Goal: Information Seeking & Learning: Learn about a topic

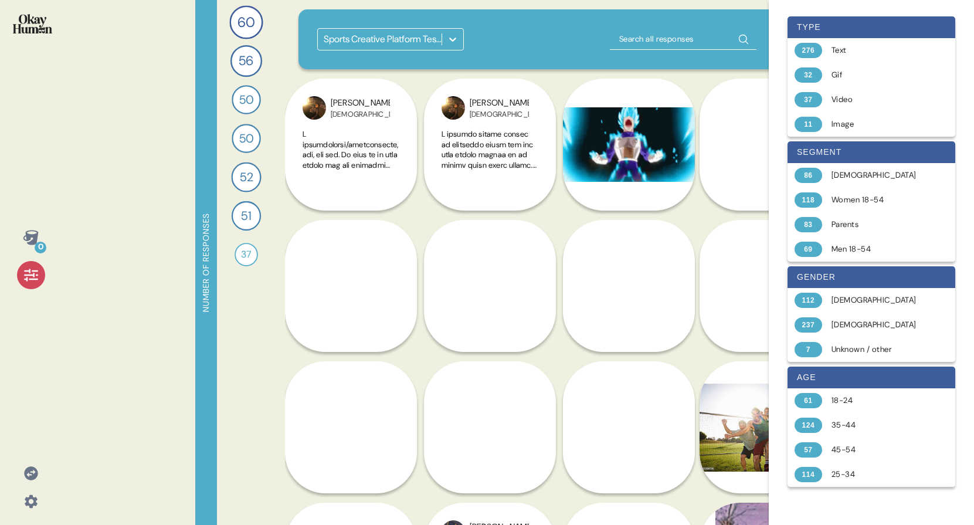
click at [31, 270] on icon at bounding box center [31, 275] width 16 height 16
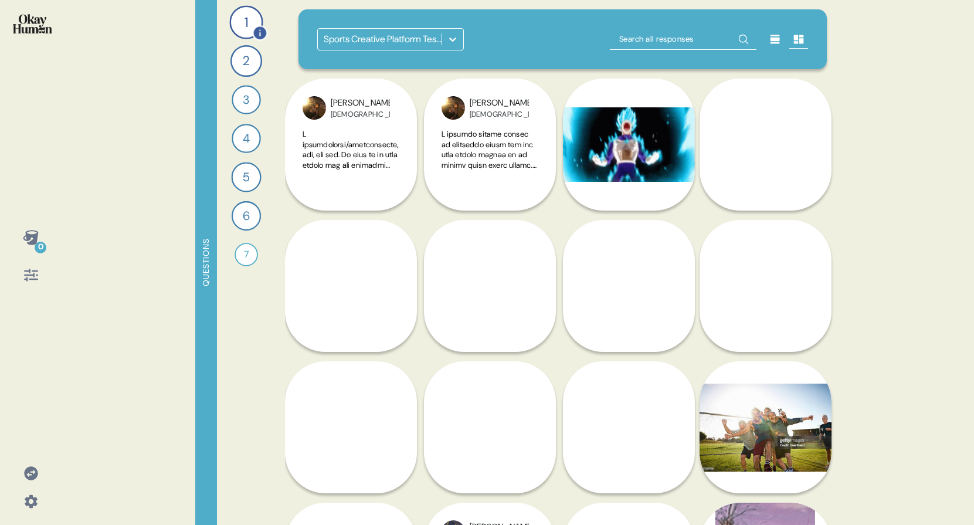
click at [248, 26] on div "1" at bounding box center [245, 21] width 33 height 33
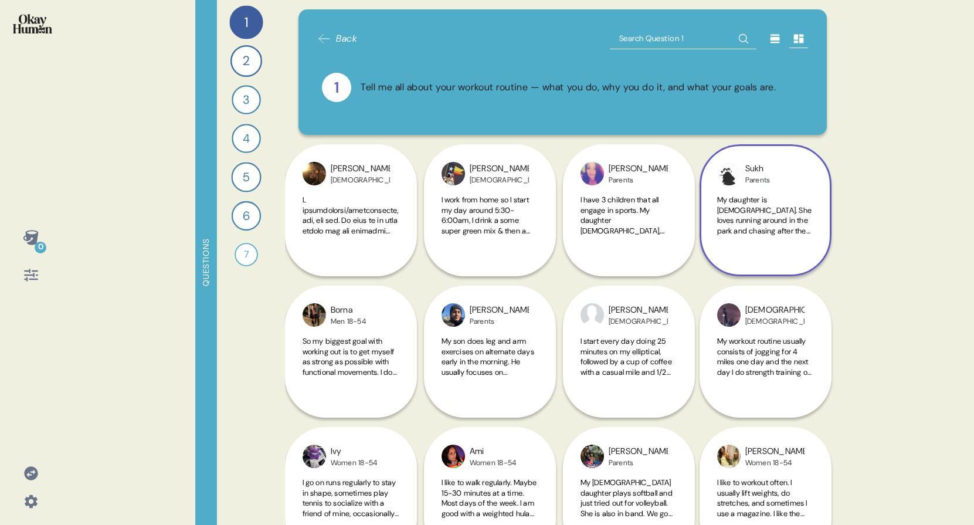
click at [780, 238] on div "My daughter is [DEMOGRAPHIC_DATA]. She loves running around in the park and cha…" at bounding box center [766, 222] width 97 height 55
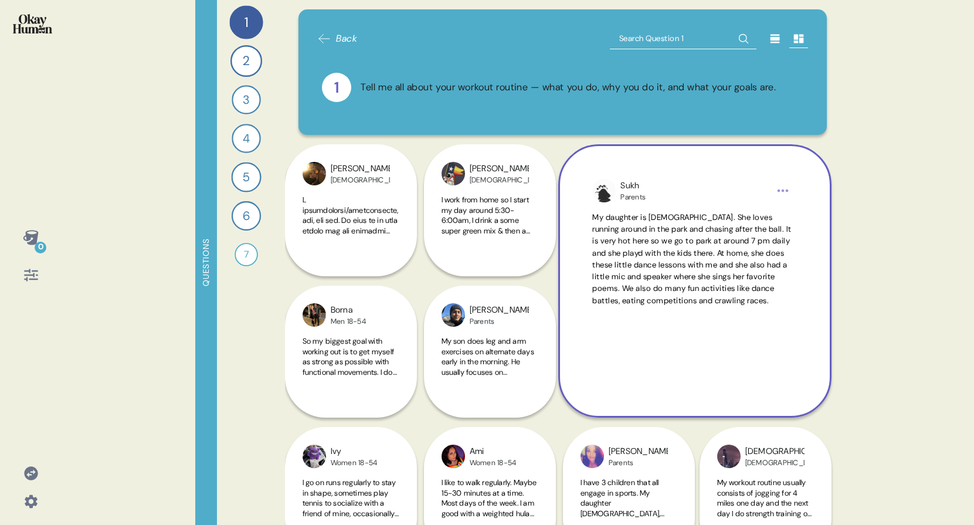
click at [779, 236] on span "My daughter is [DEMOGRAPHIC_DATA]. She loves running around in the park and cha…" at bounding box center [692, 258] width 199 height 93
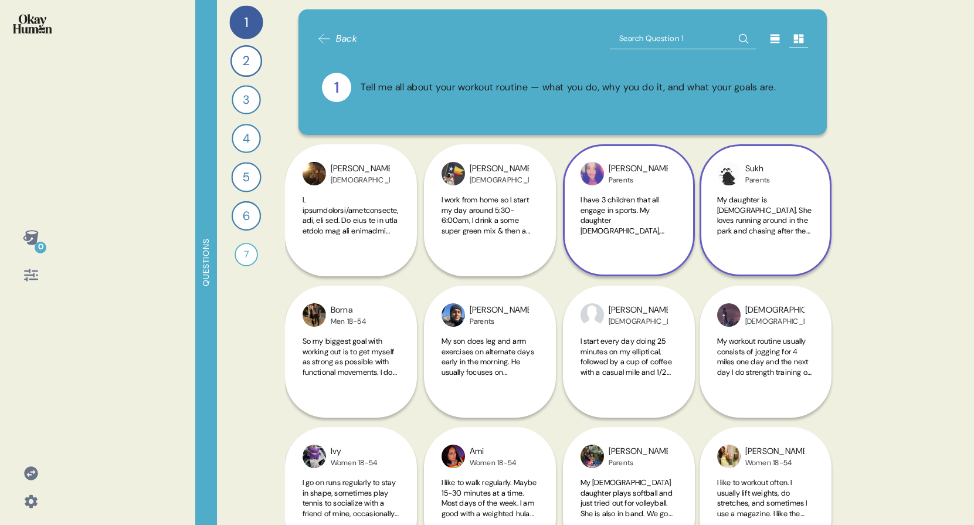
click at [658, 216] on span "I have 3 children that all engage in sports. My daughter [DEMOGRAPHIC_DATA], pl…" at bounding box center [629, 215] width 97 height 41
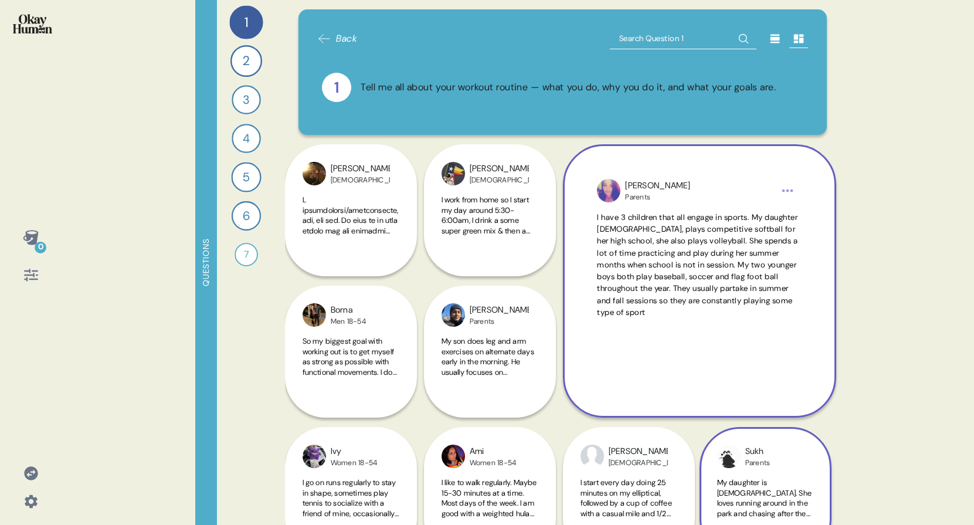
click at [655, 215] on span "I have 3 children that all engage in sports. My daughter [DEMOGRAPHIC_DATA], pl…" at bounding box center [697, 264] width 201 height 105
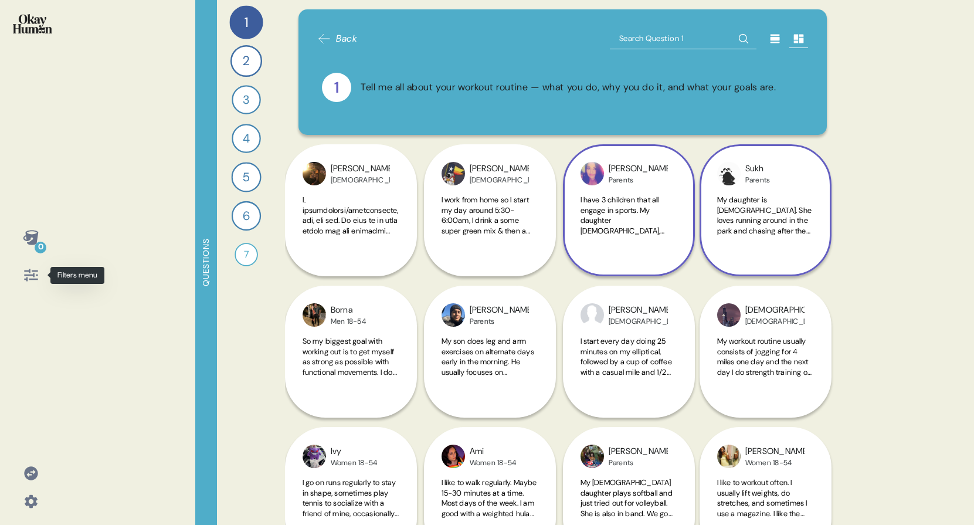
click at [28, 278] on icon at bounding box center [31, 275] width 16 height 16
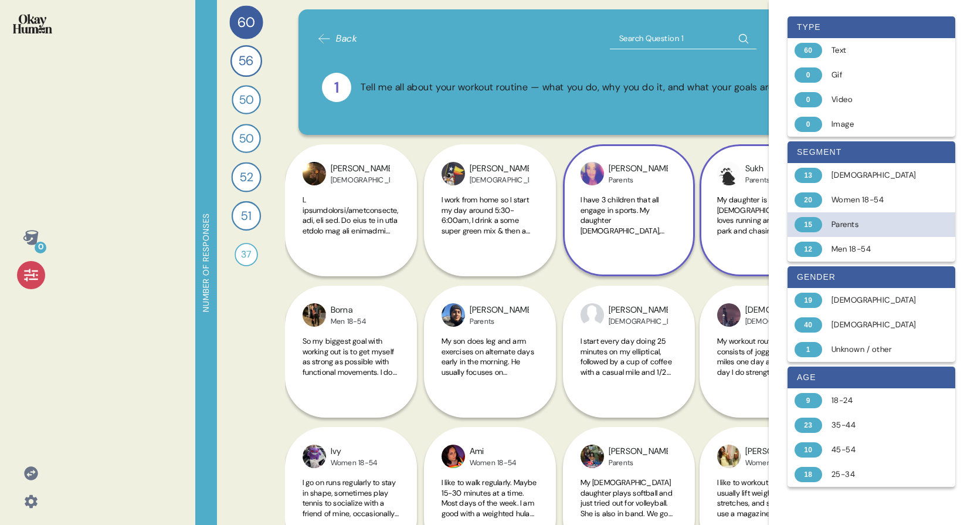
click at [845, 224] on div "Parents" at bounding box center [878, 225] width 93 height 12
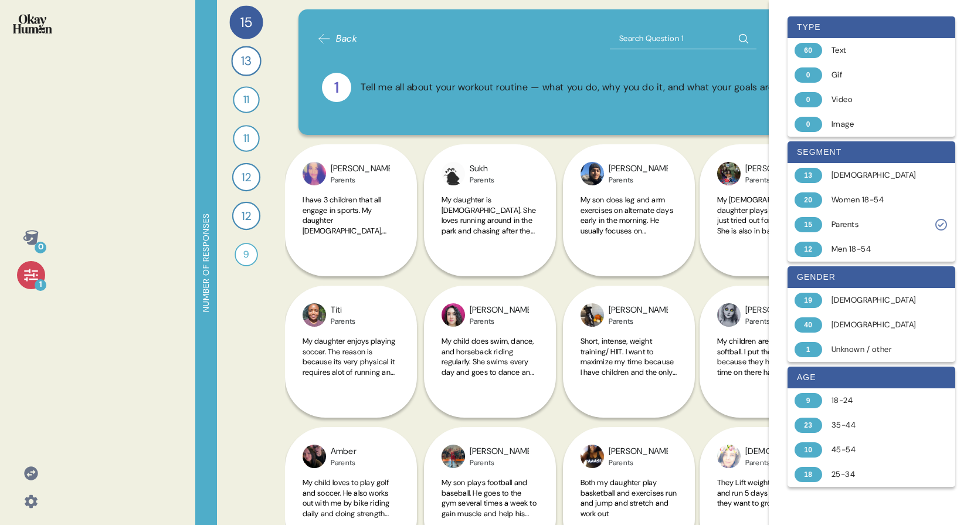
click at [32, 272] on icon at bounding box center [31, 275] width 16 height 16
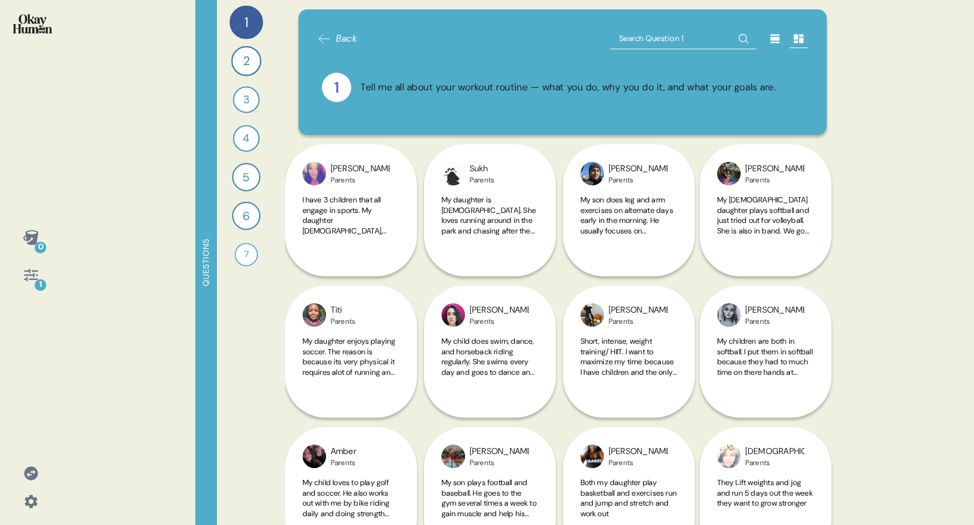
click at [774, 35] on div at bounding box center [775, 38] width 19 height 19
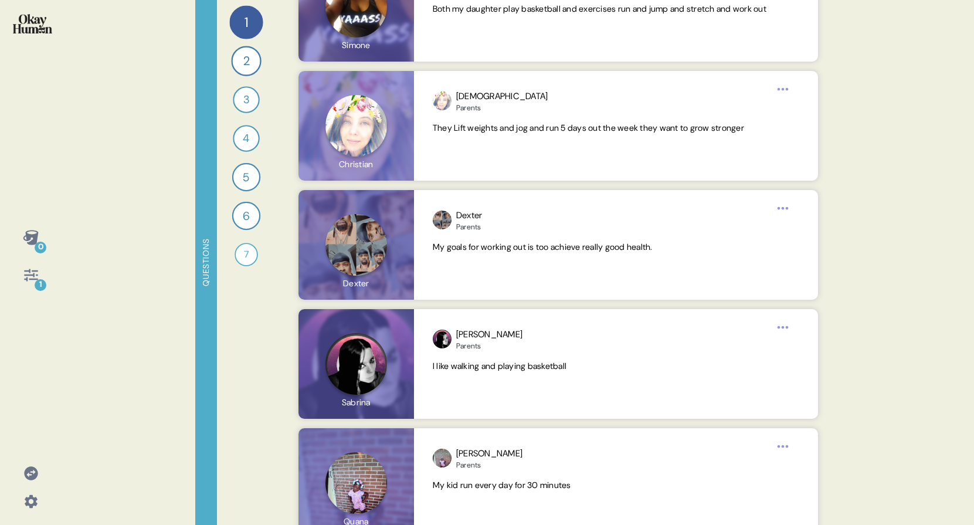
scroll to position [1698, 0]
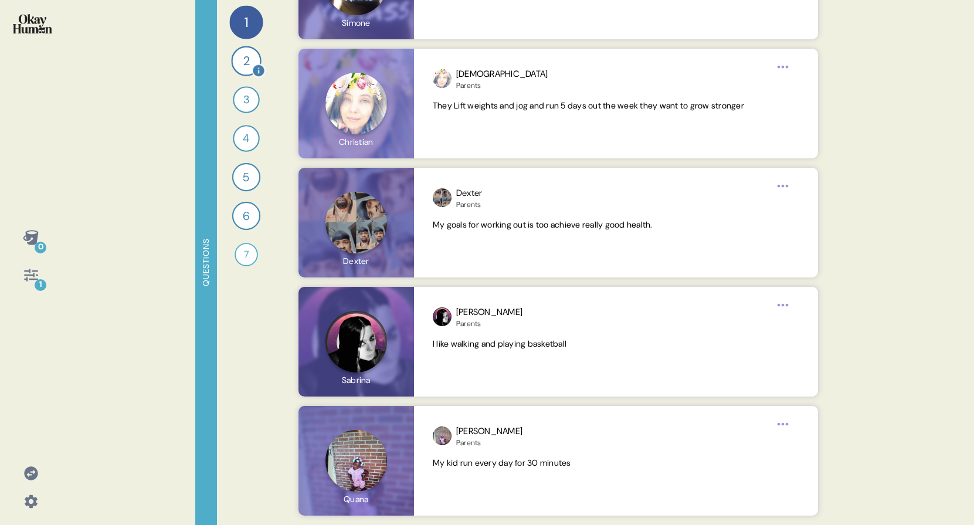
click at [237, 55] on div "2" at bounding box center [246, 61] width 30 height 30
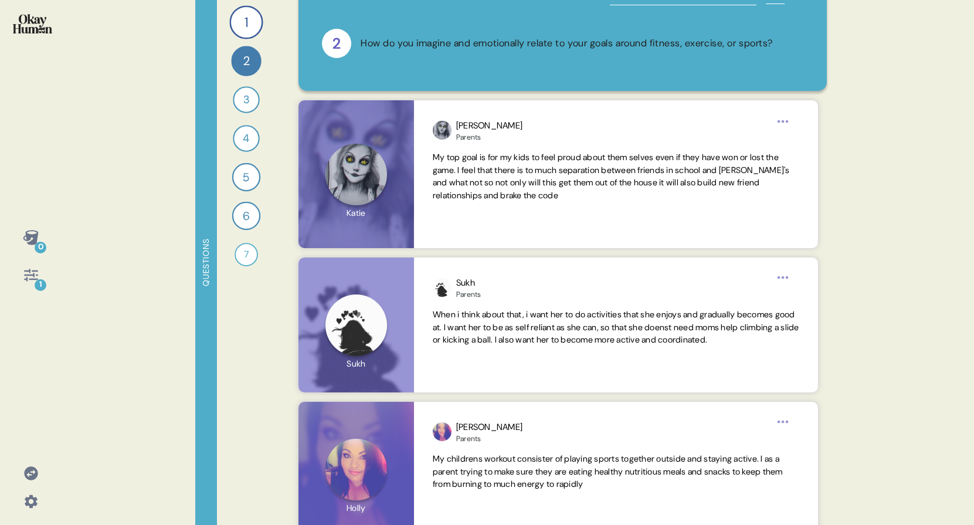
scroll to position [0, 0]
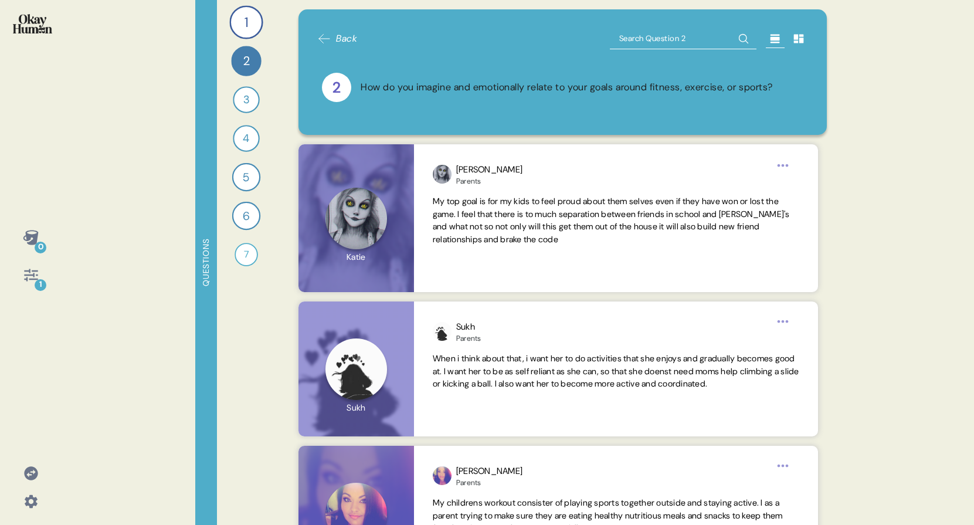
click at [621, 43] on input "text" at bounding box center [683, 38] width 147 height 21
type input "age"
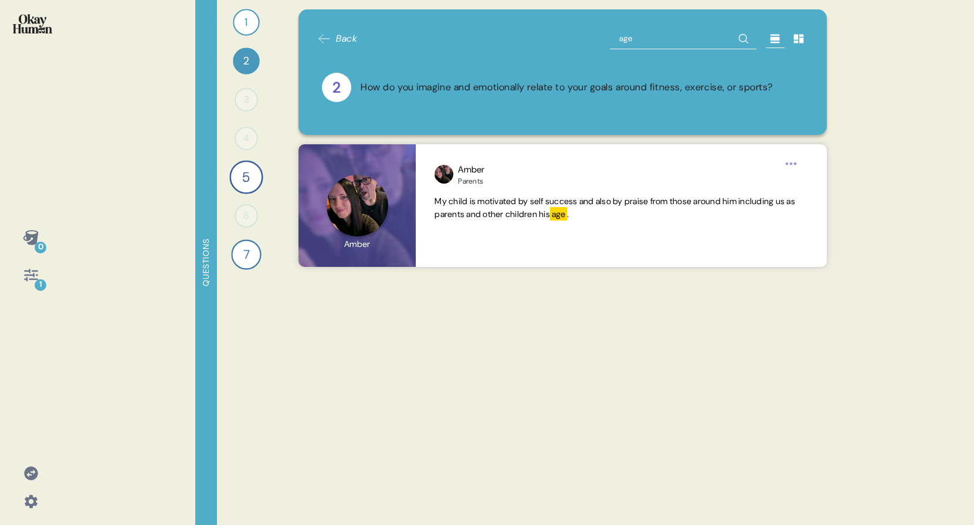
click at [227, 178] on div "1 Tell me all about your workout routine — what you do, why you do it, and what…" at bounding box center [246, 262] width 59 height 525
click at [236, 184] on div "5" at bounding box center [245, 176] width 33 height 33
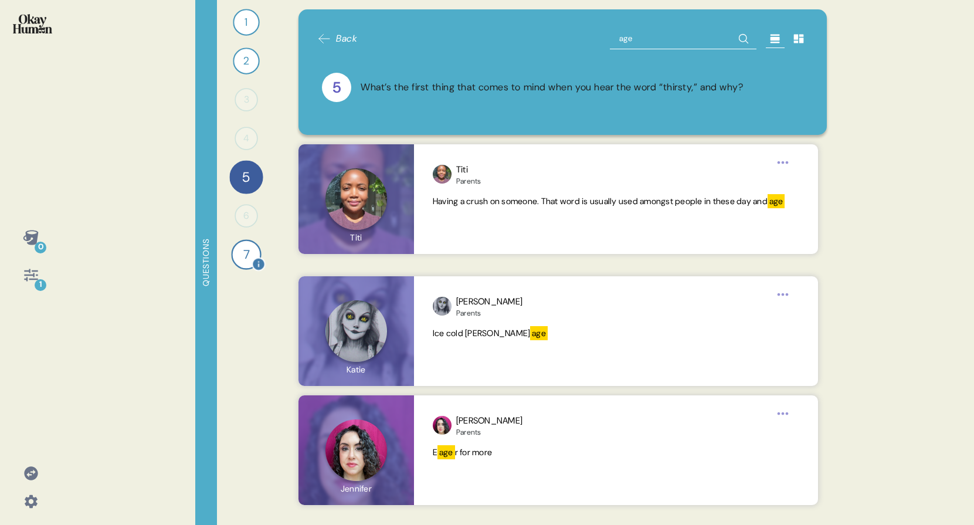
click at [245, 250] on div "7" at bounding box center [246, 254] width 30 height 30
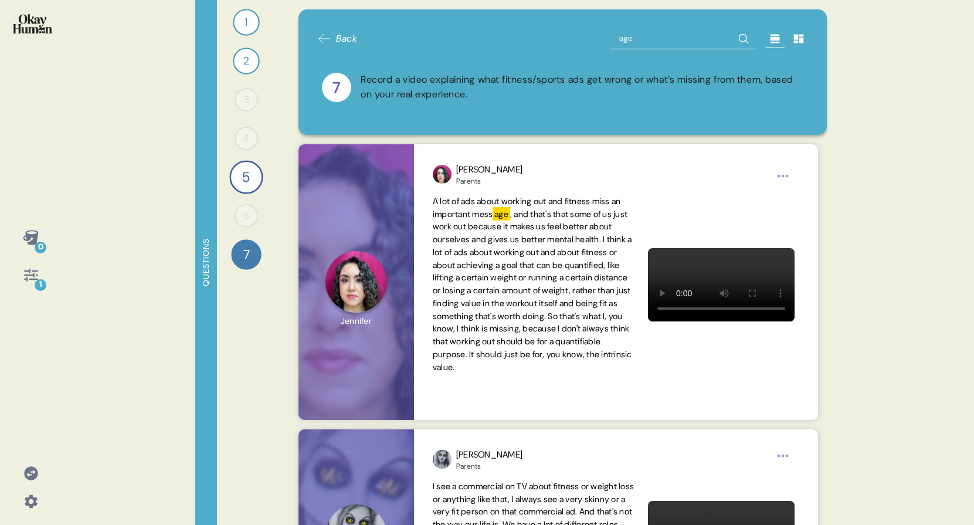
click at [611, 45] on input "age" at bounding box center [683, 38] width 147 height 21
type input "years"
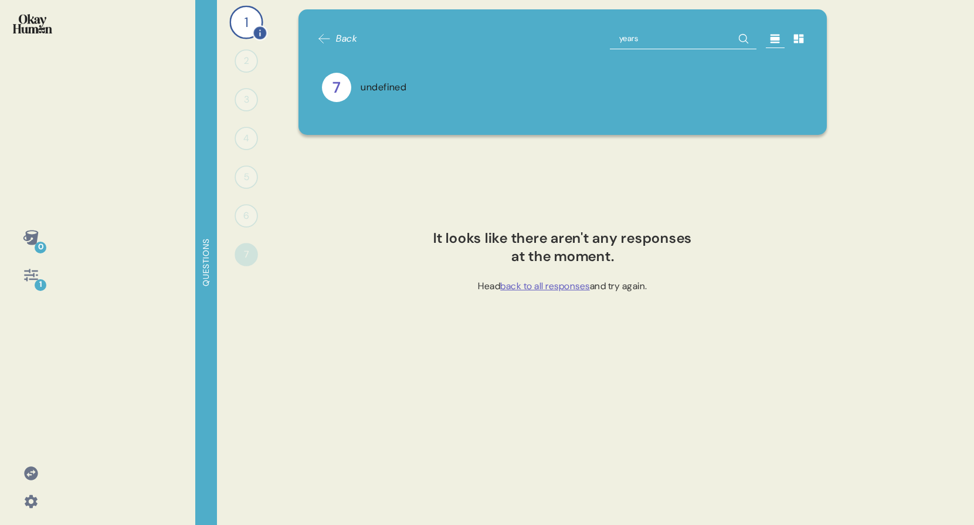
click at [243, 16] on div "1" at bounding box center [245, 21] width 33 height 33
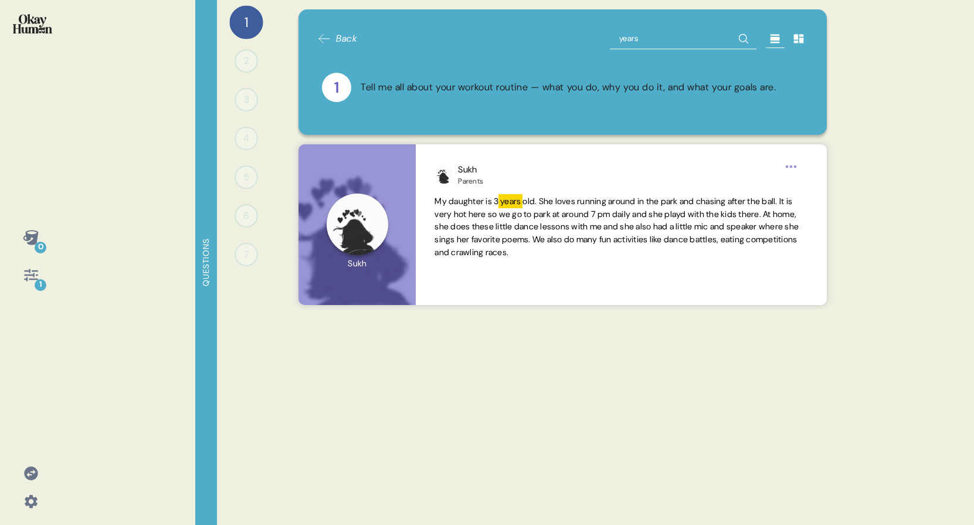
click at [659, 34] on input "years" at bounding box center [683, 38] width 147 height 21
type input "college"
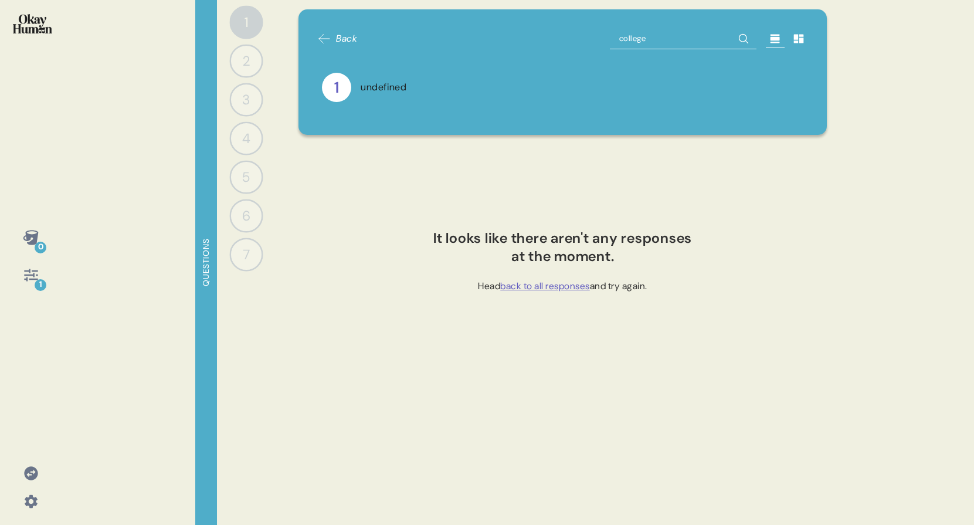
click at [643, 84] on div "1 undefined" at bounding box center [563, 87] width 482 height 29
click at [643, 39] on input "college" at bounding box center [683, 38] width 147 height 21
type input "school"
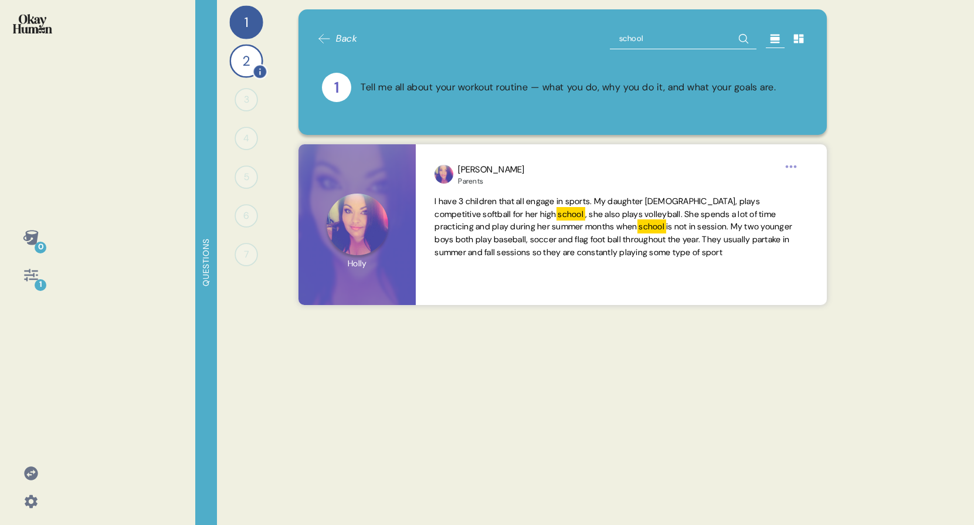
click at [235, 72] on div "2" at bounding box center [245, 60] width 33 height 33
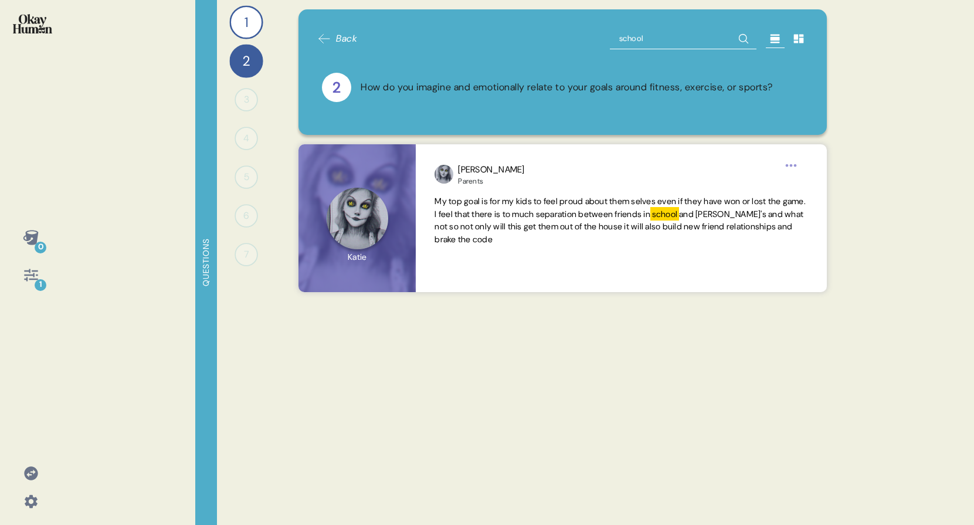
click at [780, 477] on div "Back school 2 How do you imagine and emotionally relate to your goals around fi…" at bounding box center [563, 262] width 556 height 525
